Goal: Transaction & Acquisition: Download file/media

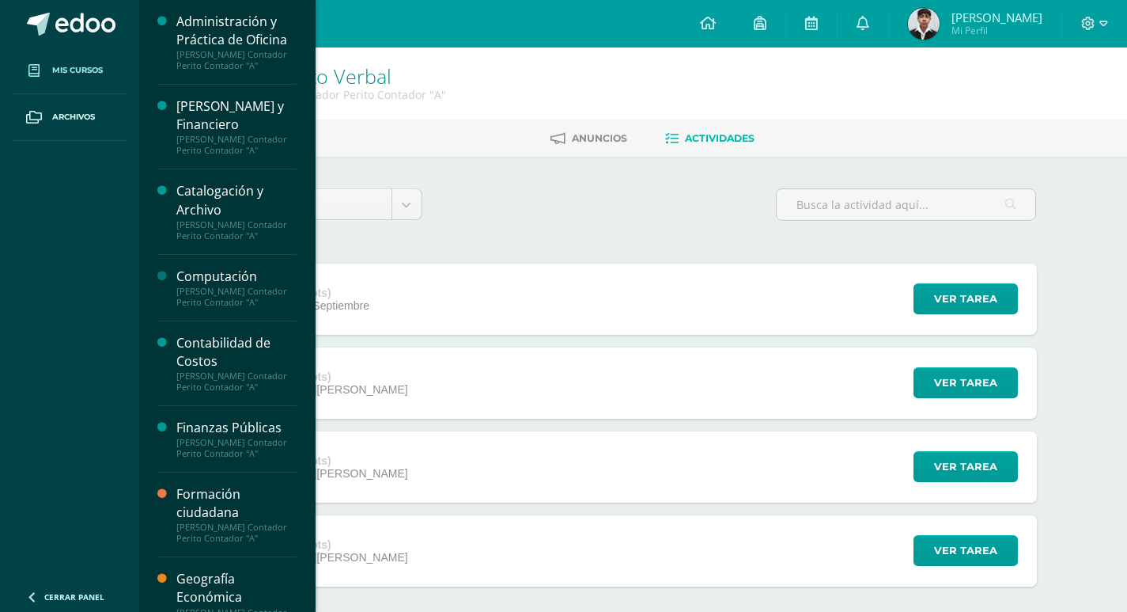
click at [61, 70] on span "Mis cursos" at bounding box center [77, 70] width 51 height 13
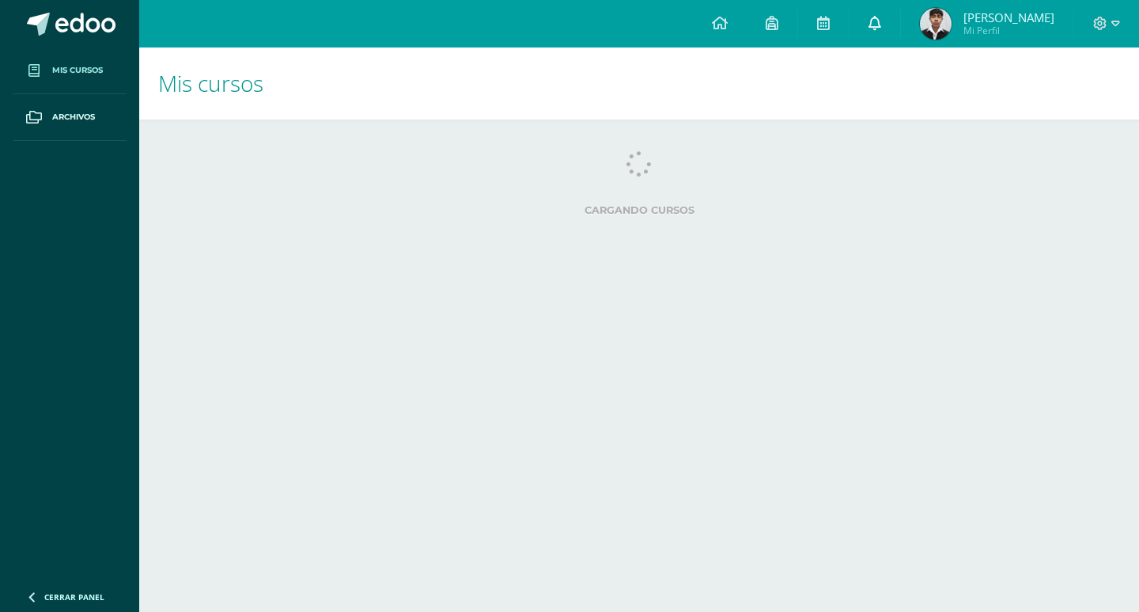
click at [892, 36] on link at bounding box center [875, 23] width 51 height 47
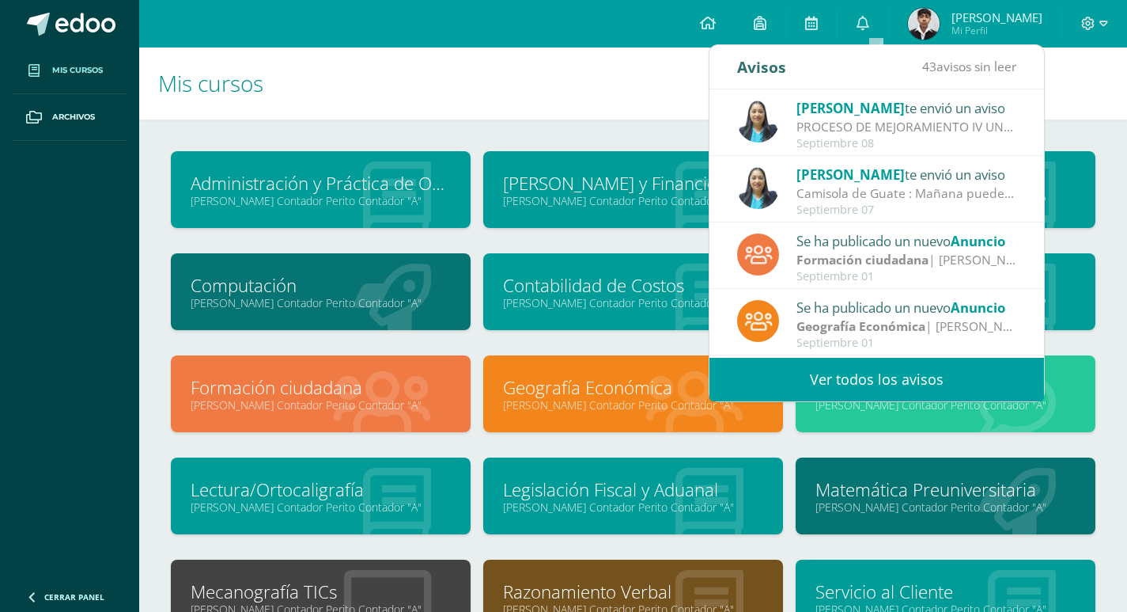
click at [681, 116] on h1 "Mis cursos" at bounding box center [633, 83] width 950 height 72
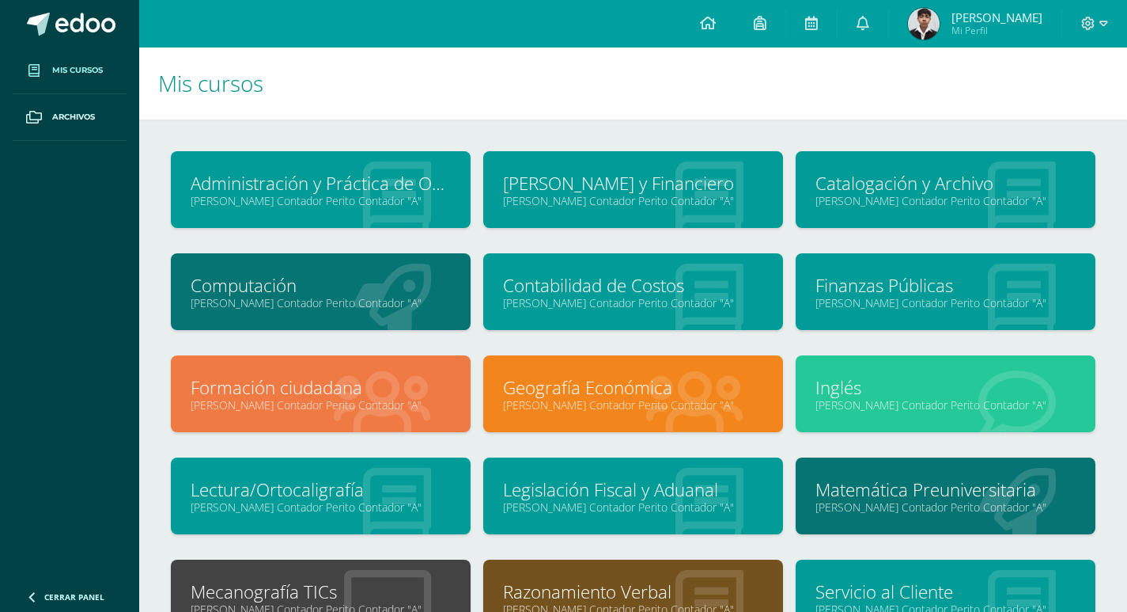
click at [870, 176] on link "Catalogación y Archivo" at bounding box center [946, 183] width 260 height 25
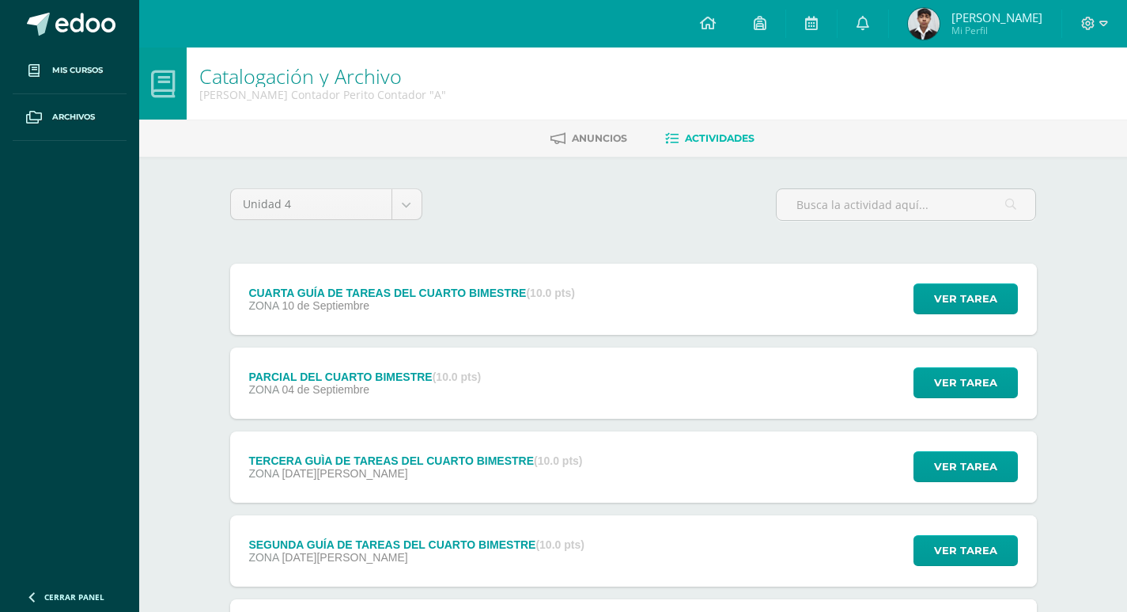
click at [396, 303] on div "ZONA 10 de Septiembre" at bounding box center [411, 305] width 327 height 13
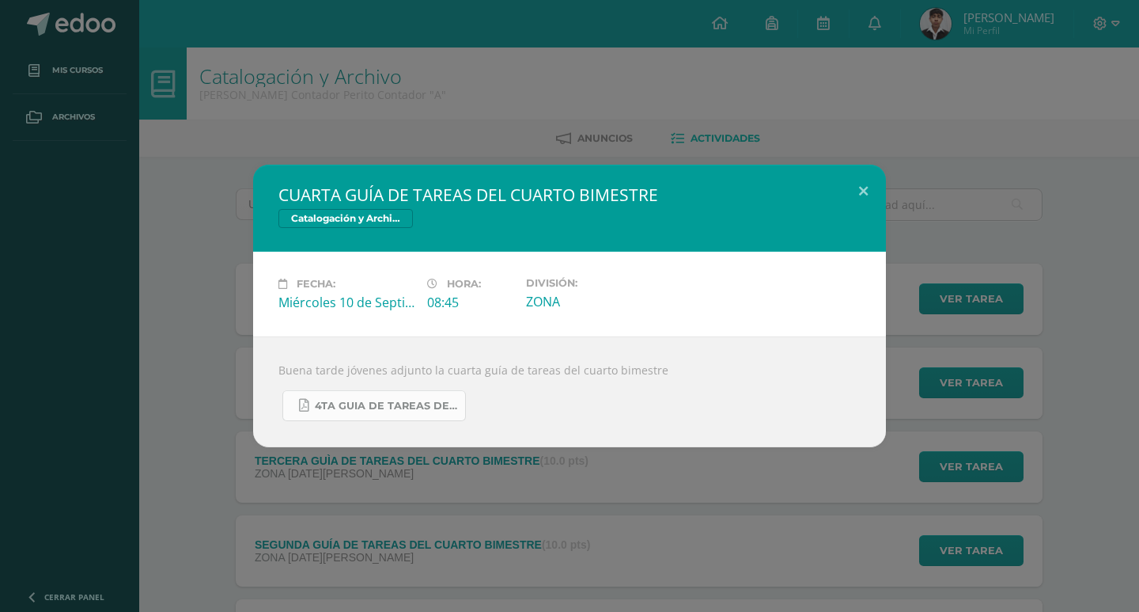
click at [396, 398] on link "4TA GUIA DE TAREAS DE CATALOGACIÓN Y ARCHIVO 5TO PERITO CONTADOR CUARTO BIMESTR…" at bounding box center [374, 405] width 184 height 31
click at [878, 193] on button at bounding box center [863, 192] width 45 height 54
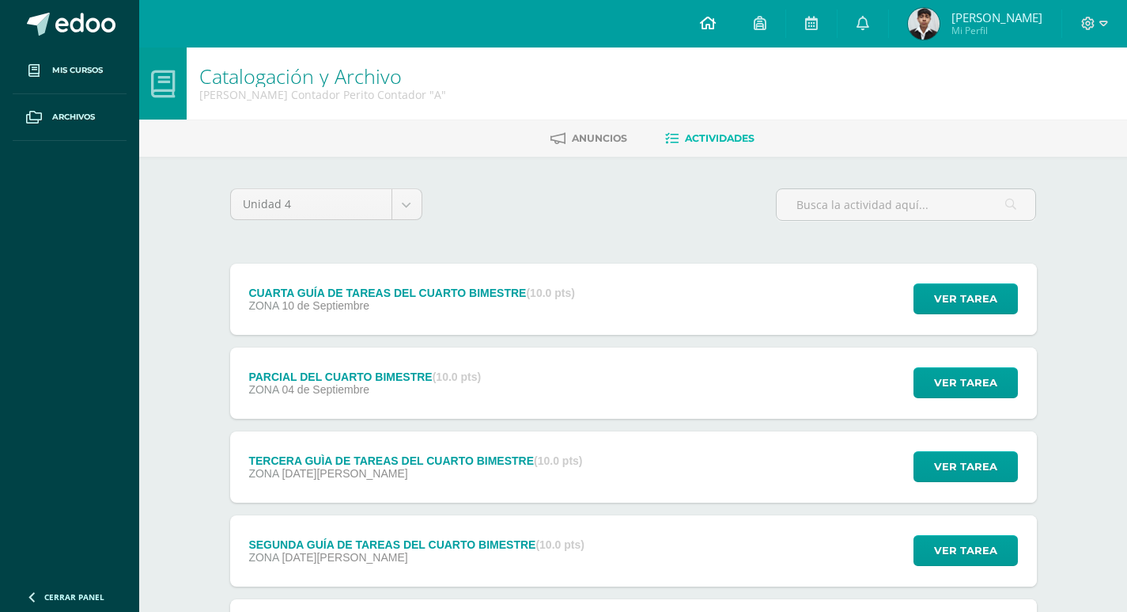
click at [714, 30] on span at bounding box center [708, 23] width 16 height 17
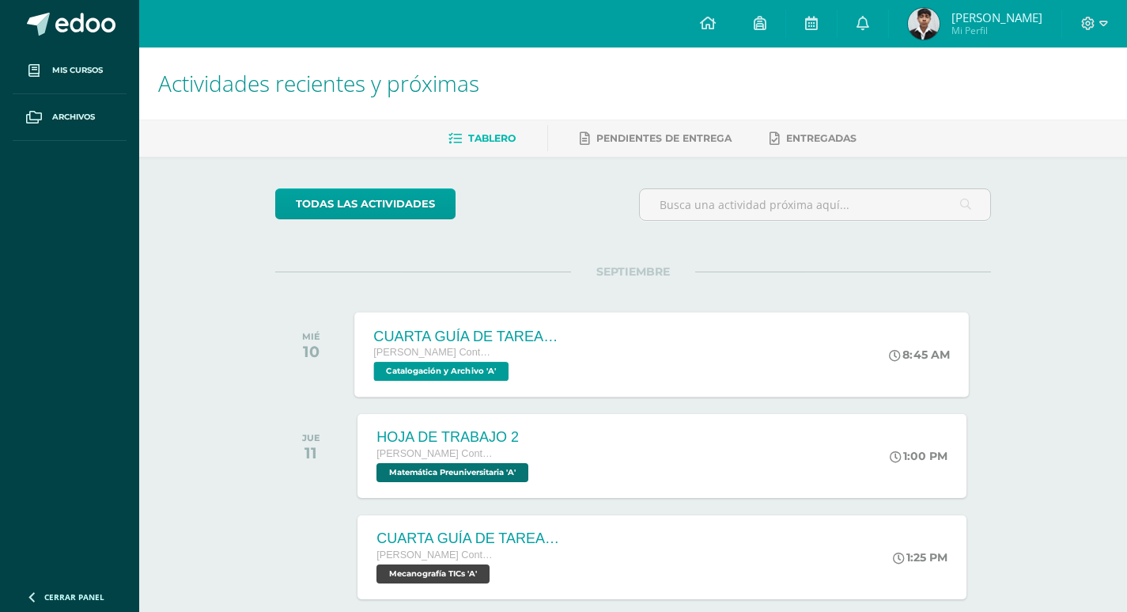
click at [620, 350] on div "CUARTA GUÍA DE TAREAS DEL CUARTO BIMESTRE [PERSON_NAME] Contador Perito Contado…" at bounding box center [662, 354] width 615 height 85
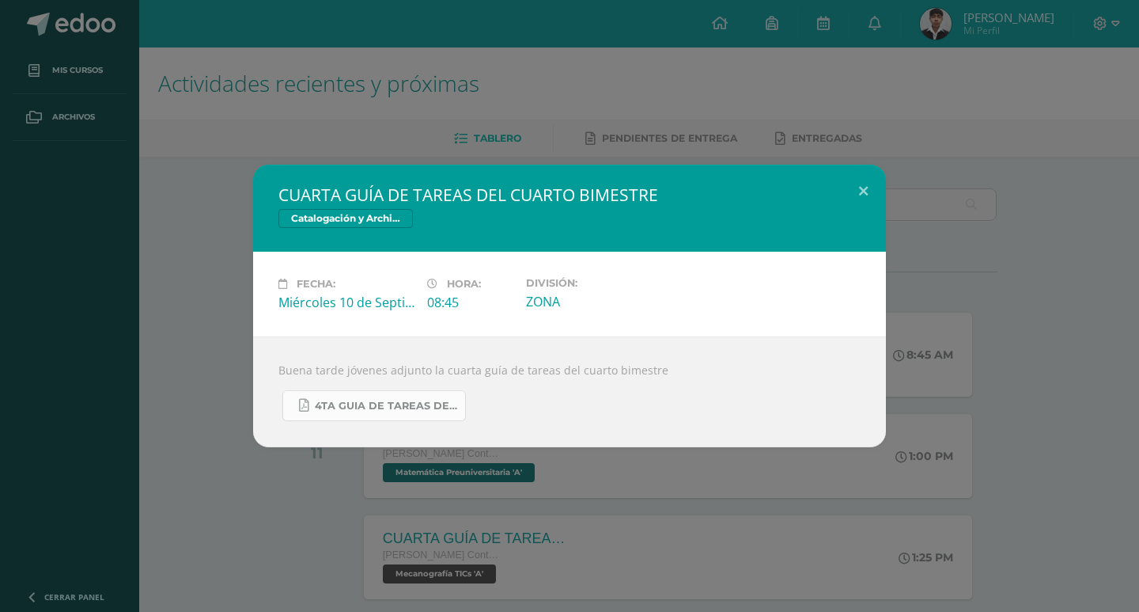
click at [343, 398] on link "4TA GUIA DE TAREAS DE CATALOGACIÓN Y ARCHIVO 5TO PERITO CONTADOR CUARTO BIMESTR…" at bounding box center [374, 405] width 184 height 31
click at [865, 202] on button at bounding box center [863, 192] width 45 height 54
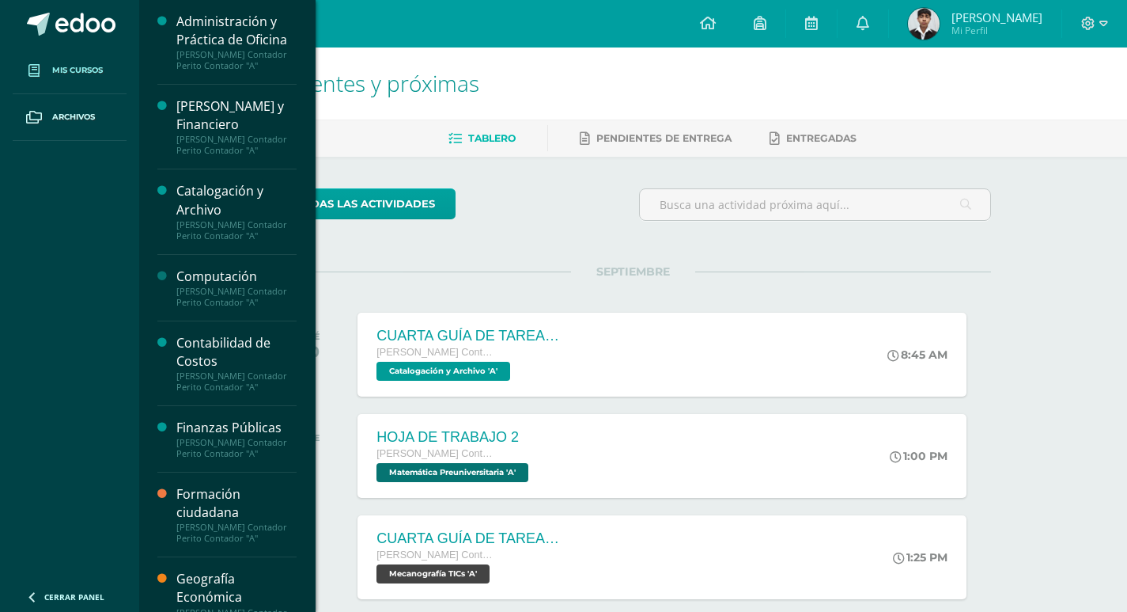
click at [55, 79] on link "Mis cursos" at bounding box center [70, 70] width 114 height 47
